Goal: Information Seeking & Learning: Find specific fact

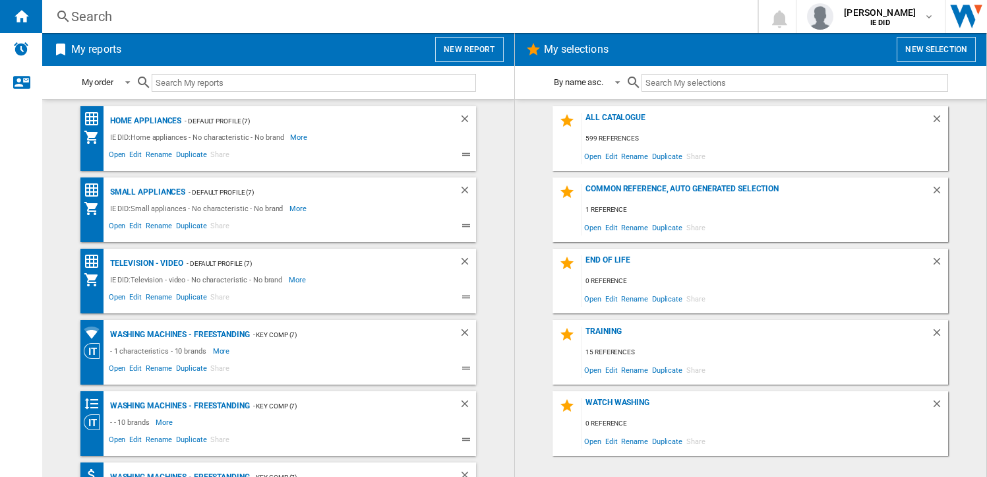
click at [136, 9] on div "Search" at bounding box center [397, 16] width 652 height 18
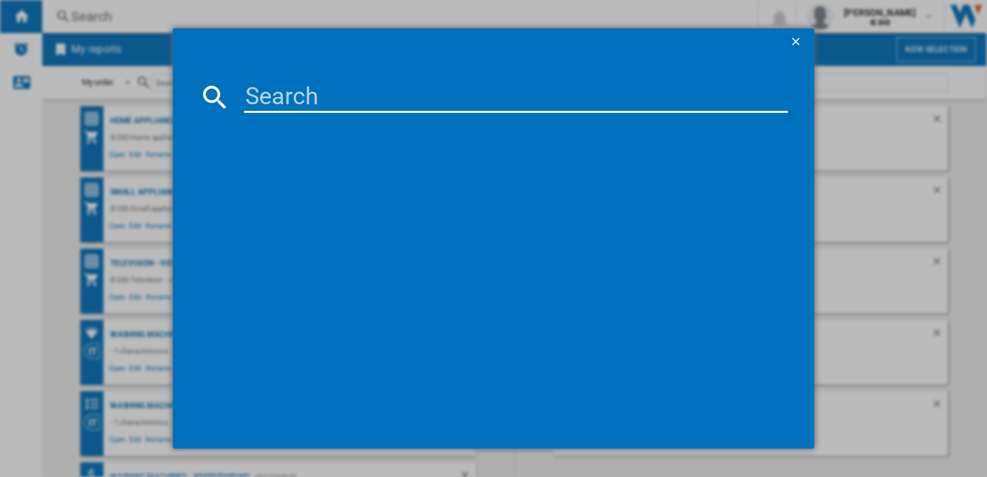
click at [255, 102] on input at bounding box center [516, 97] width 544 height 32
paste input "UE32F6000FKXXU"
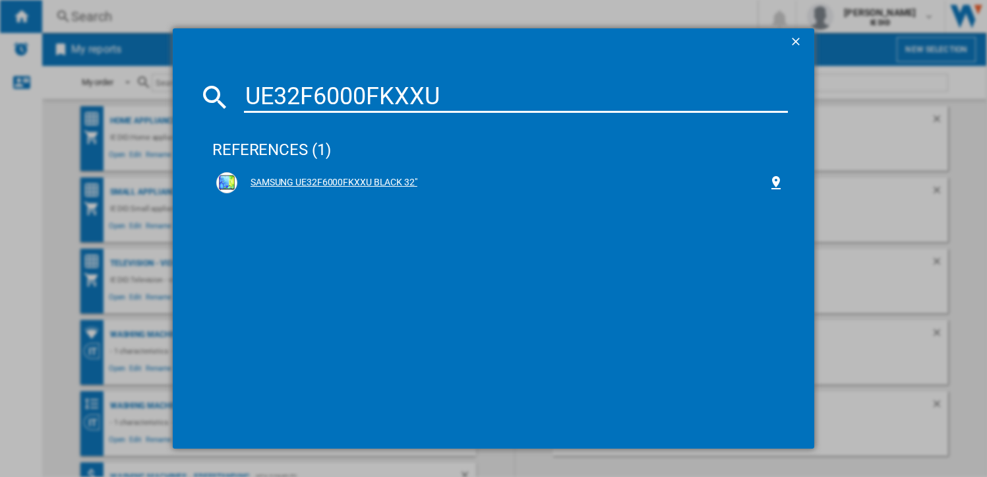
type input "UE32F6000FKXXU"
click at [341, 180] on div "SAMSUNG UE32F6000FKXXU BLACK 32"" at bounding box center [502, 182] width 531 height 13
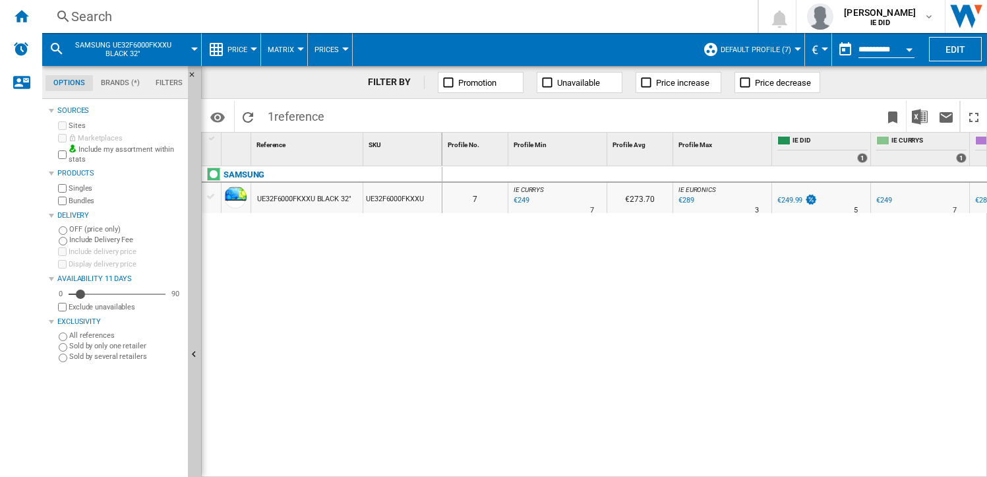
click at [526, 202] on div "€249" at bounding box center [521, 200] width 18 height 13
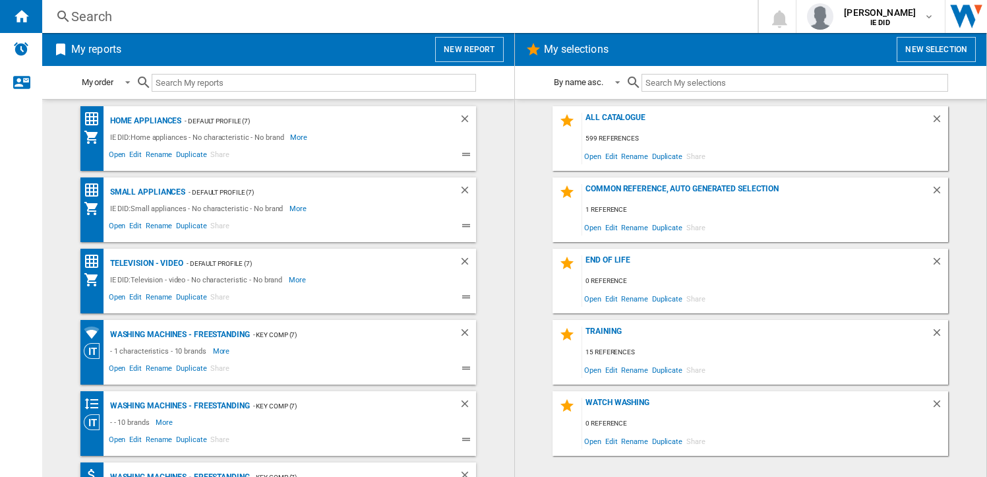
click at [137, 15] on div "Search" at bounding box center [397, 16] width 652 height 18
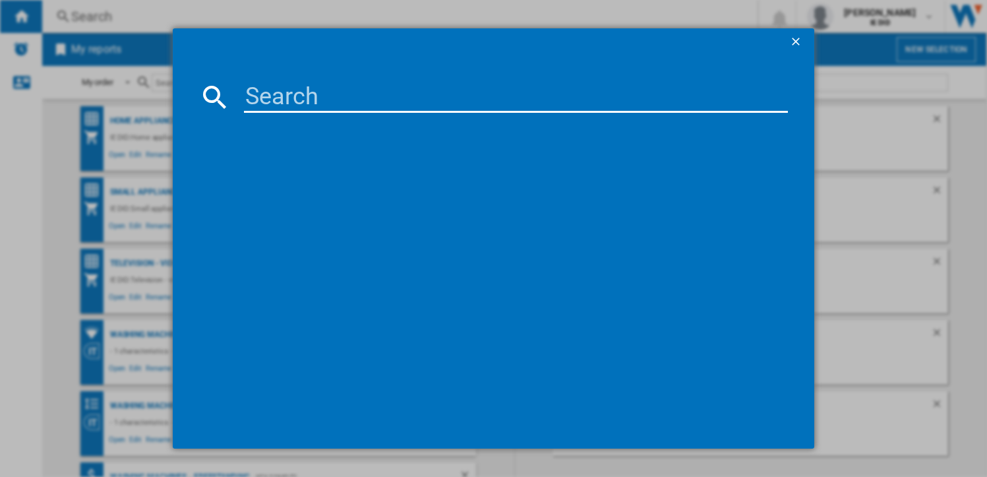
click at [258, 87] on input at bounding box center [516, 97] width 544 height 32
type input "25820"
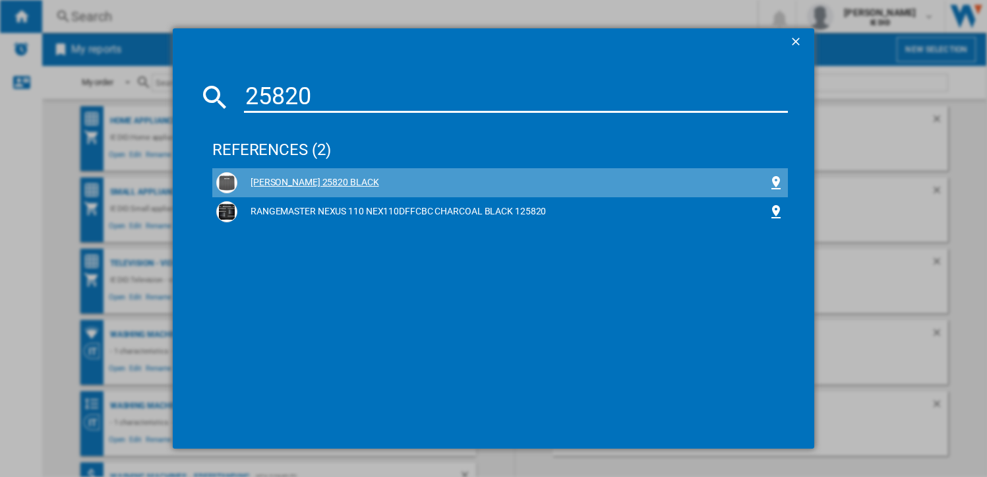
click at [361, 181] on div "[PERSON_NAME] 25820 BLACK" at bounding box center [502, 182] width 531 height 13
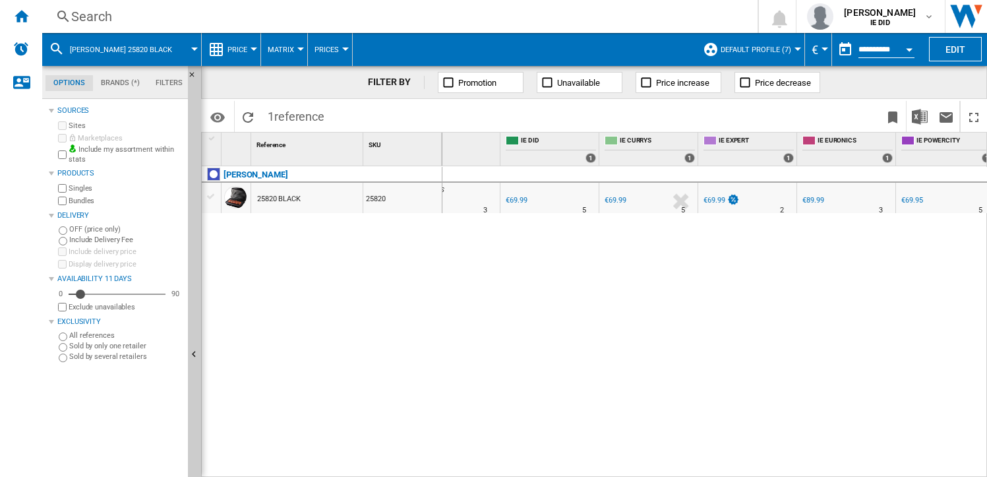
scroll to position [0, 272]
